Goal: Task Accomplishment & Management: Manage account settings

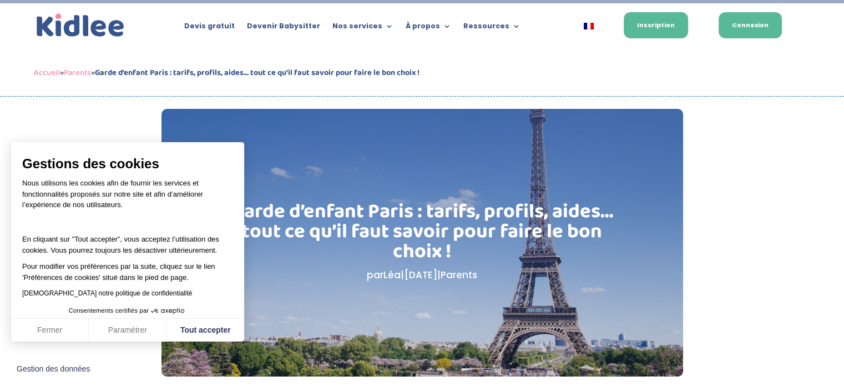
click at [746, 22] on link "Connexion" at bounding box center [750, 25] width 63 height 26
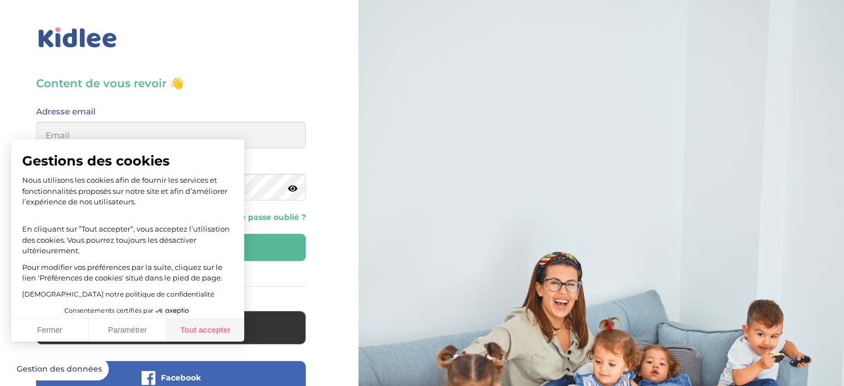
click at [204, 329] on button "Tout accepter" at bounding box center [206, 330] width 78 height 23
checkbox input "true"
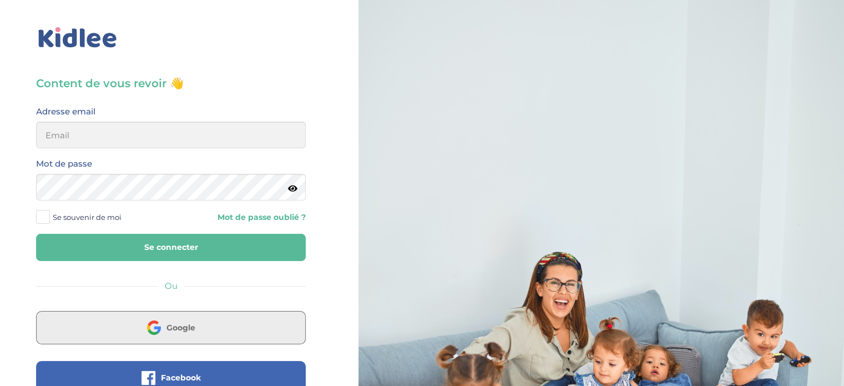
click at [216, 322] on button "Google" at bounding box center [171, 327] width 270 height 33
